Goal: Understand process/instructions

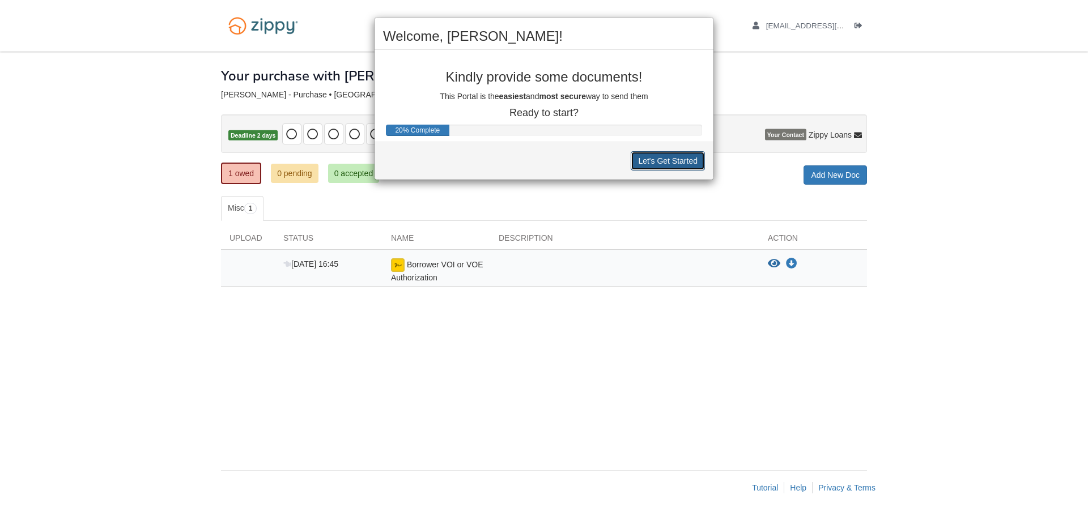
click at [672, 162] on button "Let's Get Started" at bounding box center [668, 160] width 74 height 19
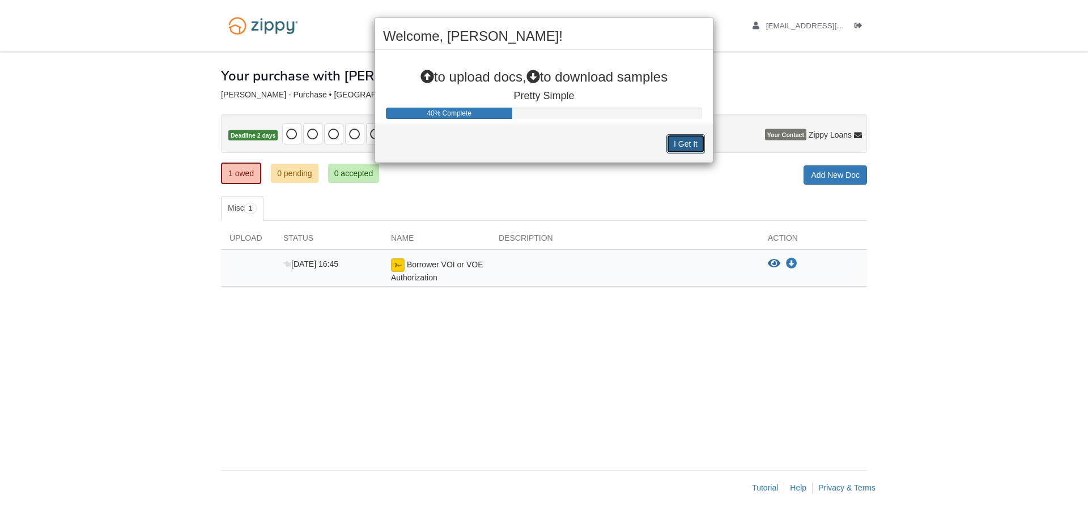
click at [679, 145] on button "I Get It" at bounding box center [685, 143] width 39 height 19
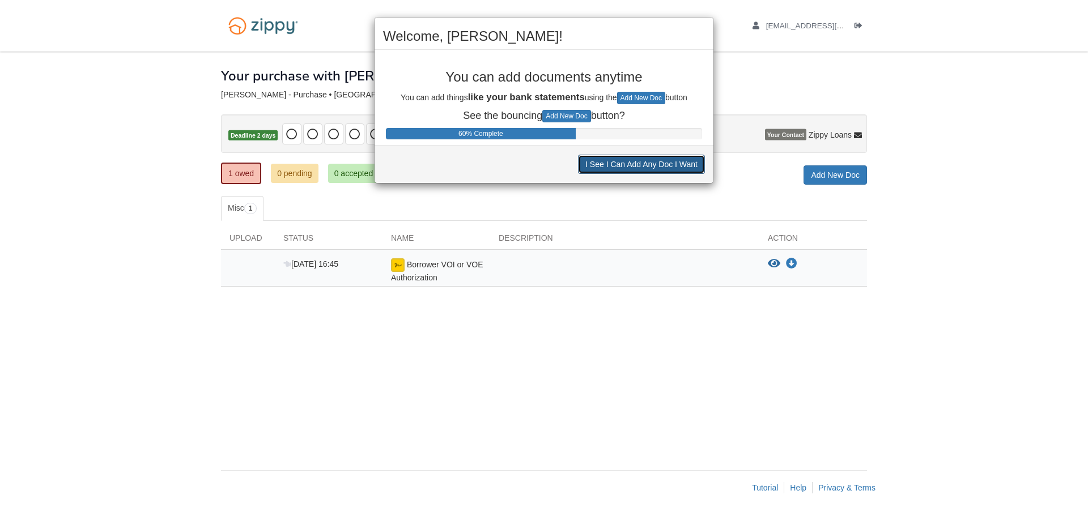
click at [649, 165] on button "I See I Can Add Any Doc I Want" at bounding box center [641, 164] width 127 height 19
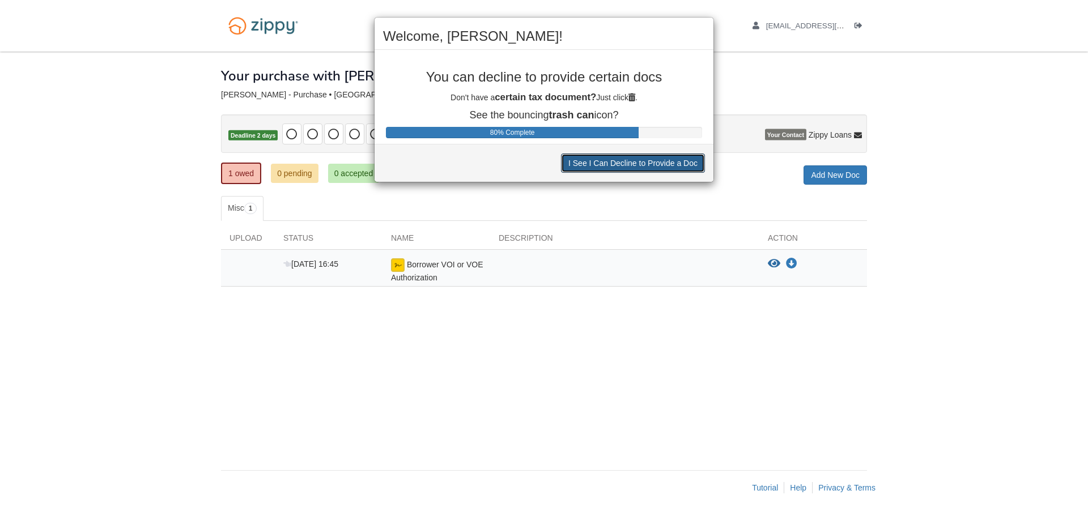
click at [624, 163] on button "I See I Can Decline to Provide a Doc" at bounding box center [633, 163] width 144 height 19
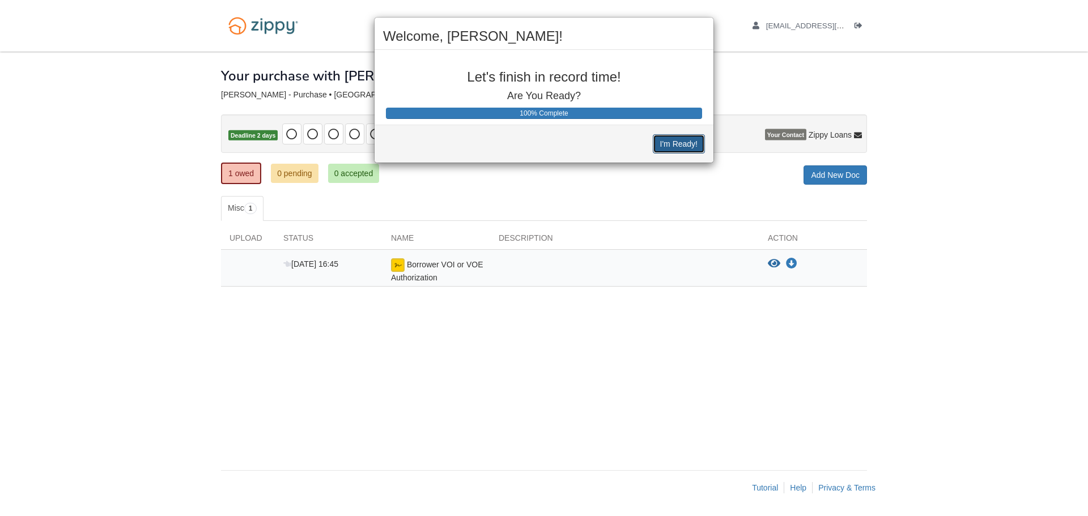
click at [673, 142] on button "I'm Ready!" at bounding box center [679, 143] width 52 height 19
